Goal: Transaction & Acquisition: Book appointment/travel/reservation

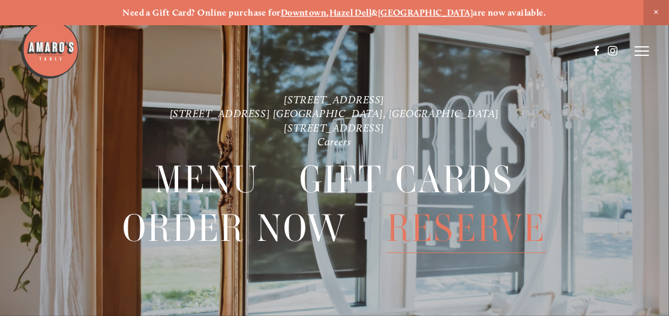
click at [478, 227] on span "Reserve" at bounding box center [467, 229] width 159 height 49
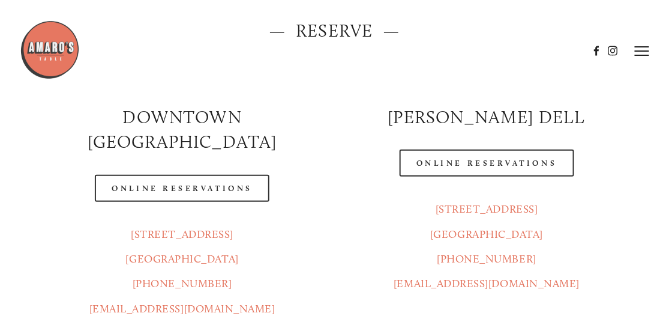
scroll to position [136, 0]
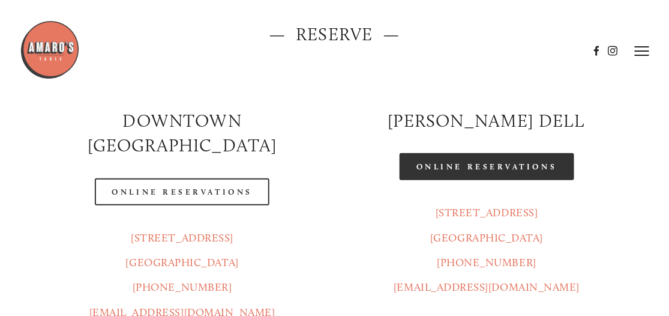
click at [470, 162] on link "Online Reservations" at bounding box center [487, 166] width 174 height 27
